Goal: Task Accomplishment & Management: Use online tool/utility

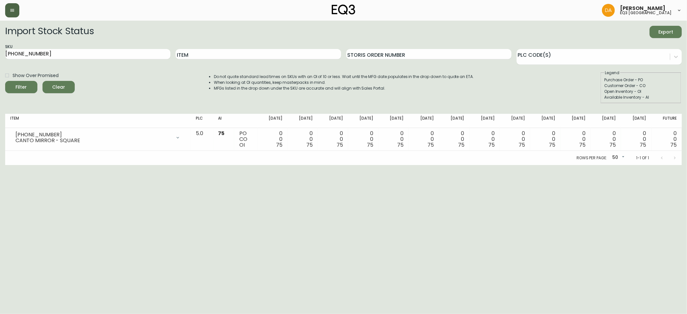
click at [17, 10] on button "button" at bounding box center [12, 10] width 14 height 14
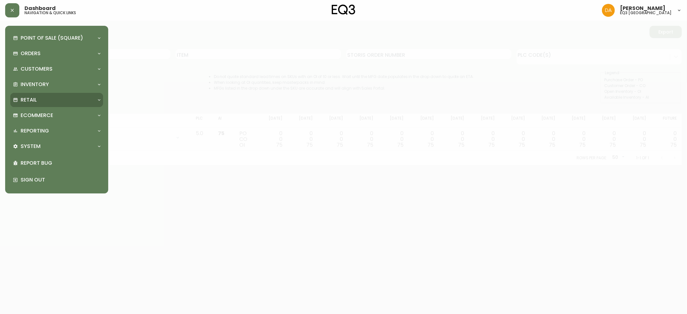
click at [64, 101] on div "Retail" at bounding box center [53, 99] width 81 height 7
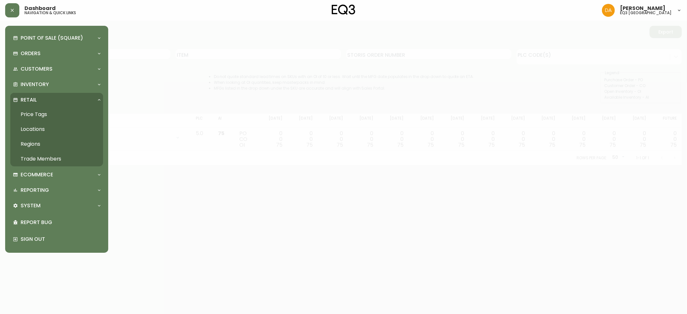
click at [64, 101] on div "Retail" at bounding box center [53, 99] width 81 height 7
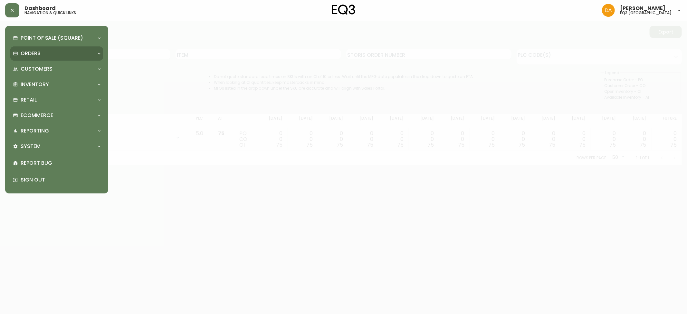
click at [75, 56] on div "Orders" at bounding box center [53, 53] width 81 height 7
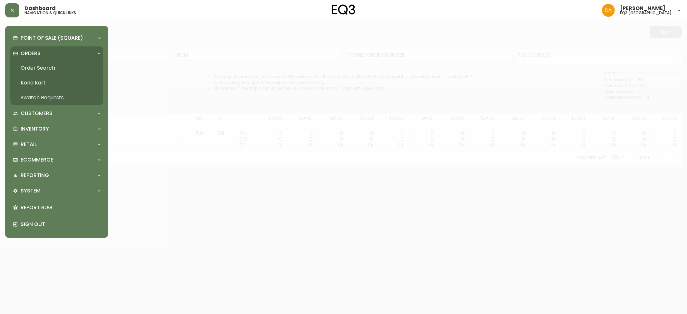
drag, startPoint x: 50, startPoint y: 70, endPoint x: 55, endPoint y: 72, distance: 5.8
click at [50, 70] on link "Order Search" at bounding box center [56, 68] width 93 height 15
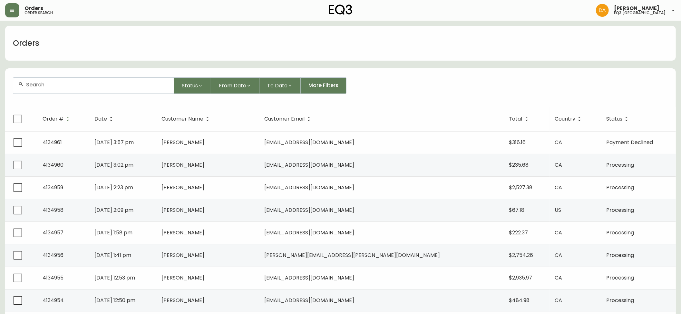
click at [8, 19] on div "Orders order search Dominic Adam eq3 calgary" at bounding box center [340, 10] width 670 height 21
click at [9, 12] on button "button" at bounding box center [12, 10] width 14 height 14
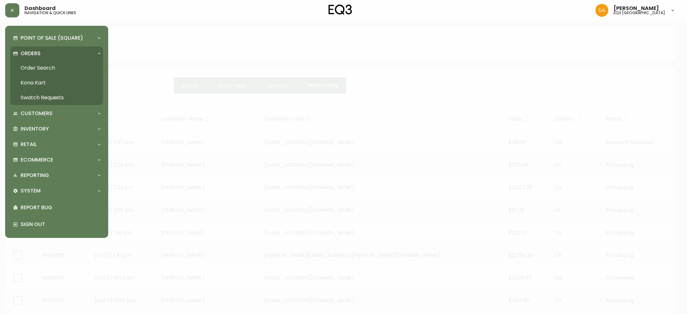
click at [42, 66] on link "Order Search" at bounding box center [56, 68] width 93 height 15
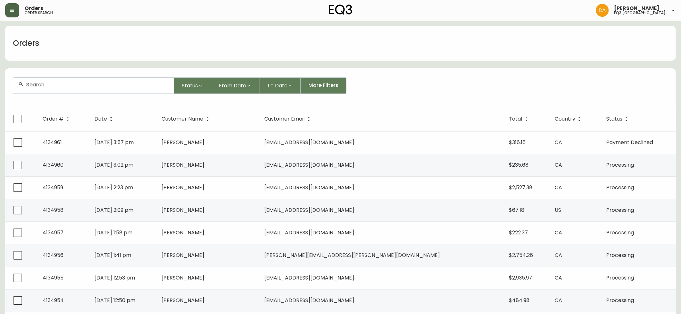
click at [16, 6] on button "button" at bounding box center [12, 10] width 14 height 14
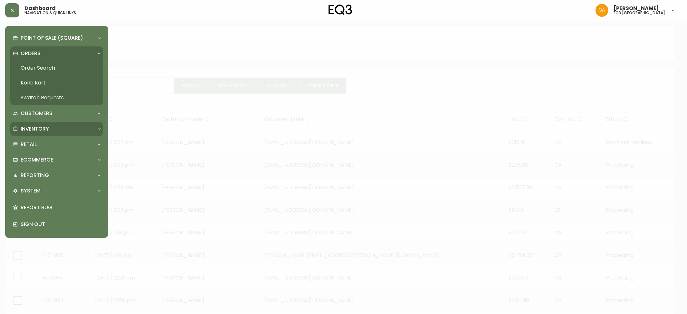
click at [33, 125] on p "Inventory" at bounding box center [35, 128] width 28 height 7
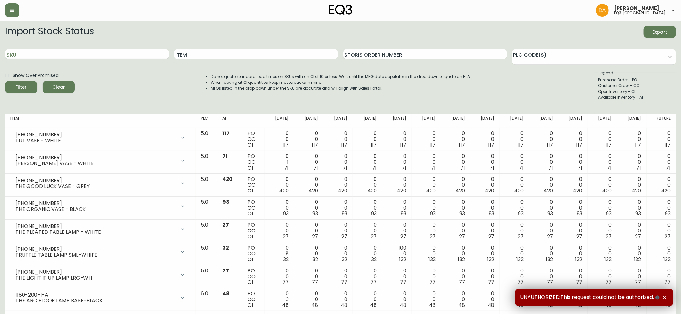
click at [69, 54] on input "SKU" at bounding box center [87, 54] width 164 height 10
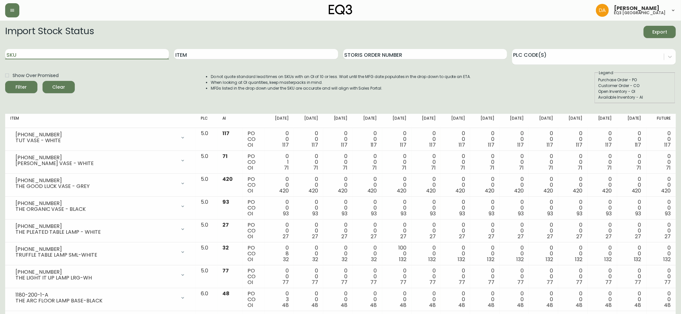
paste input "3020-988-13-A"
type input "3020-988-13-A"
click at [5, 81] on button "Filter" at bounding box center [21, 87] width 32 height 12
